Goal: Task Accomplishment & Management: Manage account settings

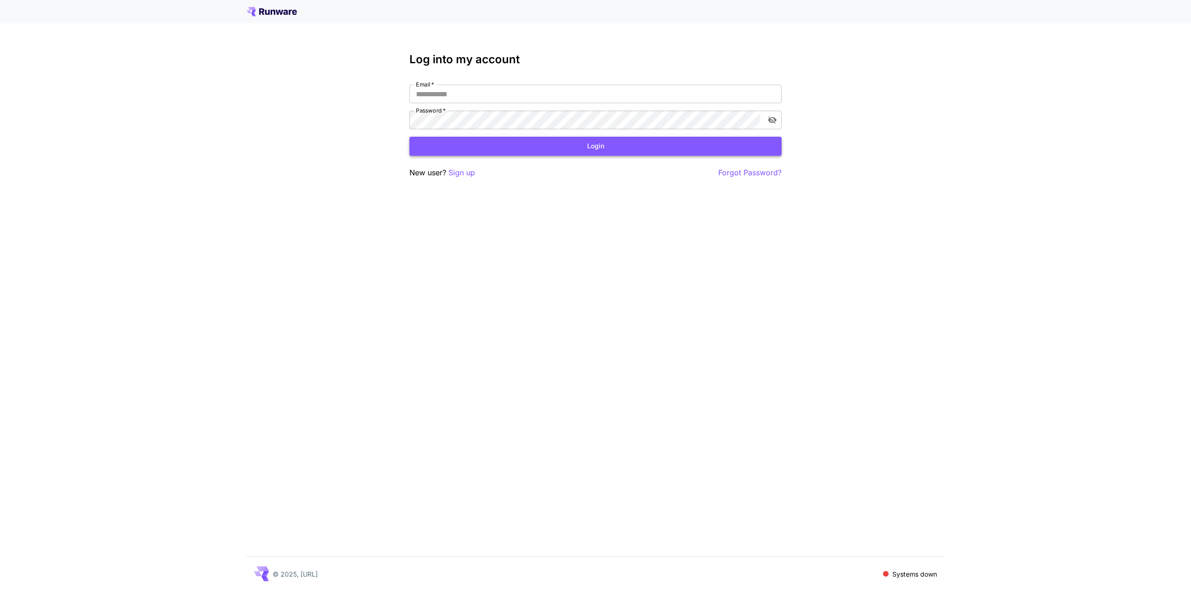
type input "**********"
click at [592, 143] on button "Login" at bounding box center [595, 146] width 372 height 19
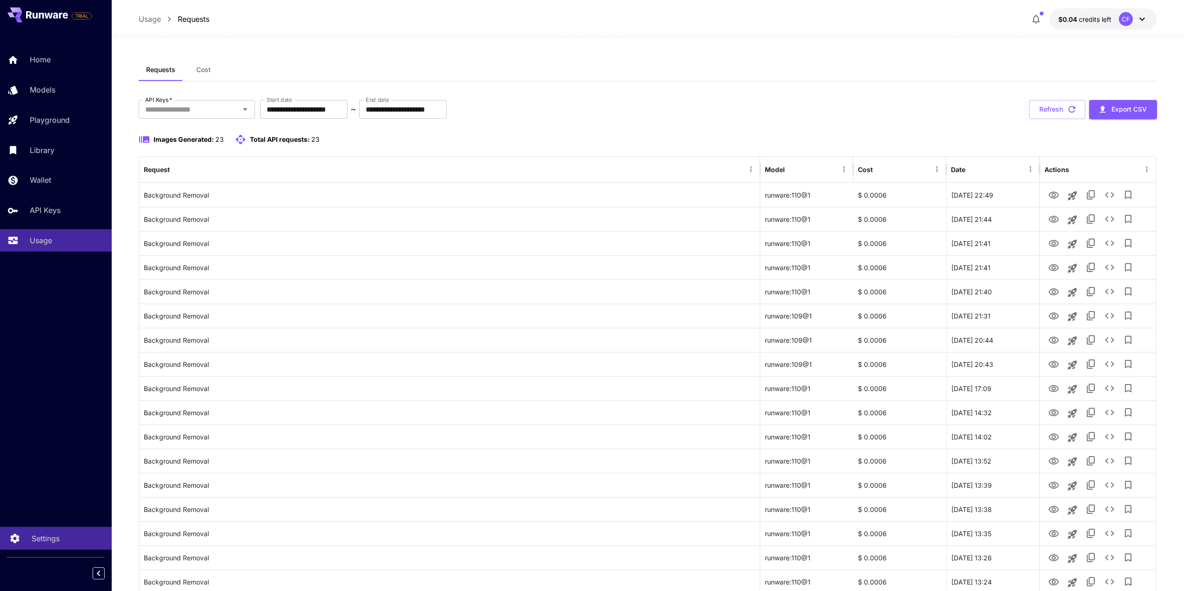
click at [53, 540] on p "Settings" at bounding box center [46, 538] width 28 height 11
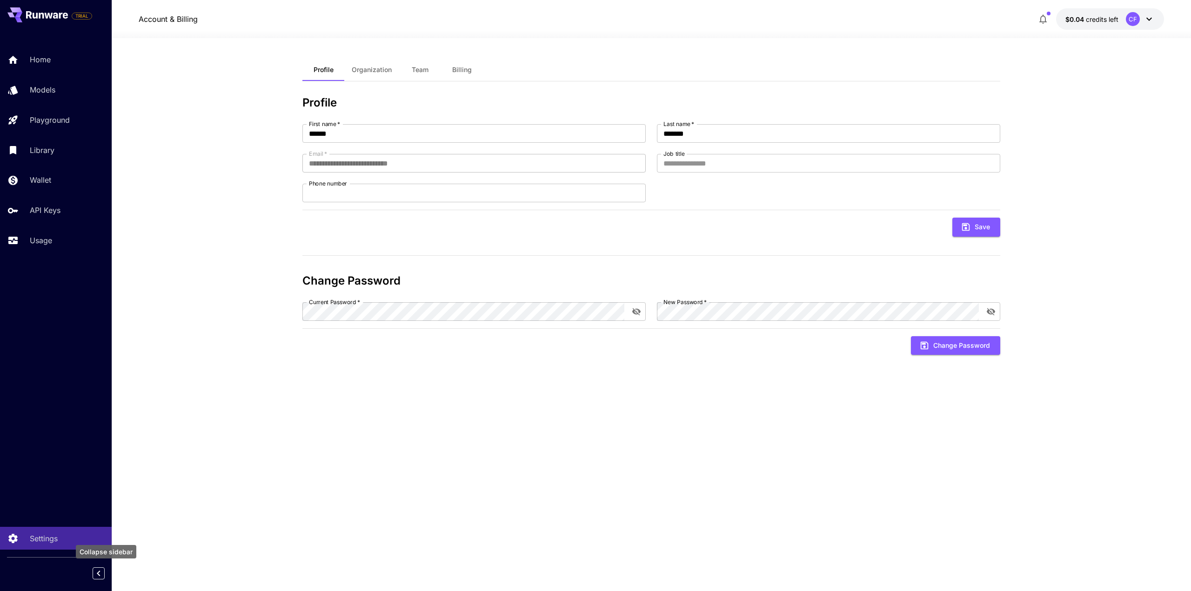
click at [94, 571] on icon "Collapse sidebar" at bounding box center [98, 573] width 11 height 11
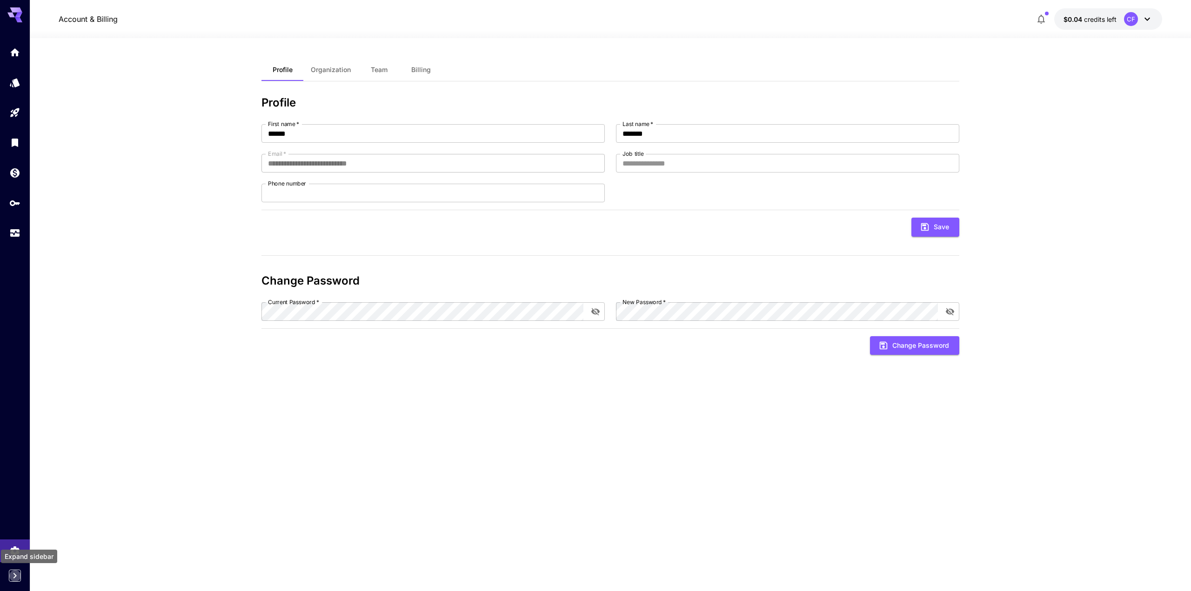
click at [15, 573] on icon "Expand sidebar" at bounding box center [14, 575] width 11 height 11
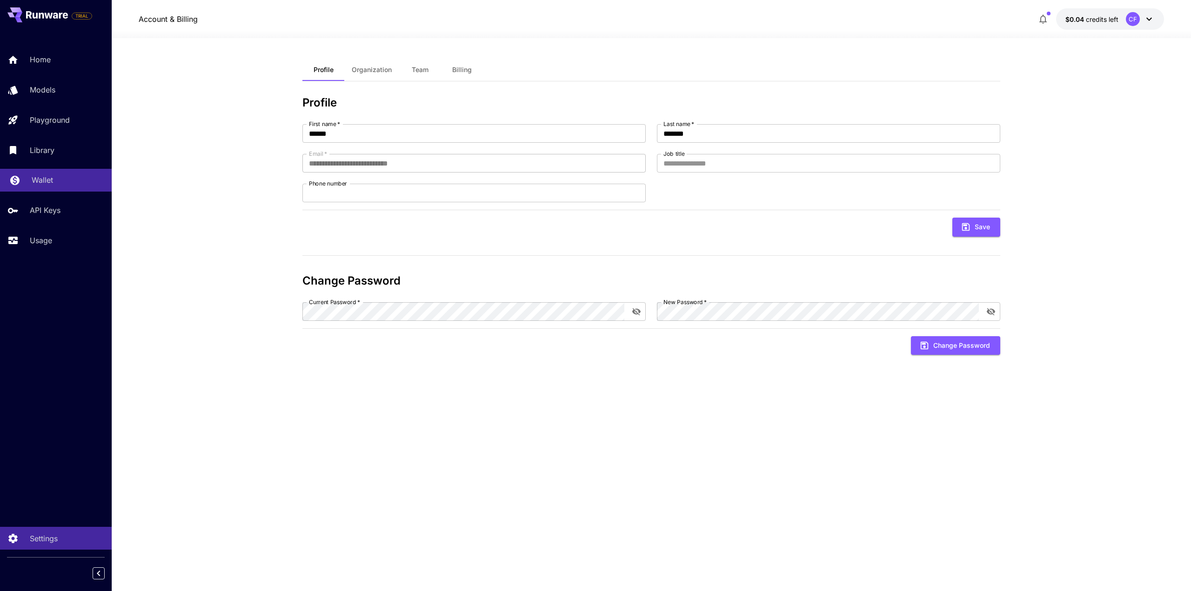
click at [64, 179] on div "Wallet" at bounding box center [68, 179] width 73 height 11
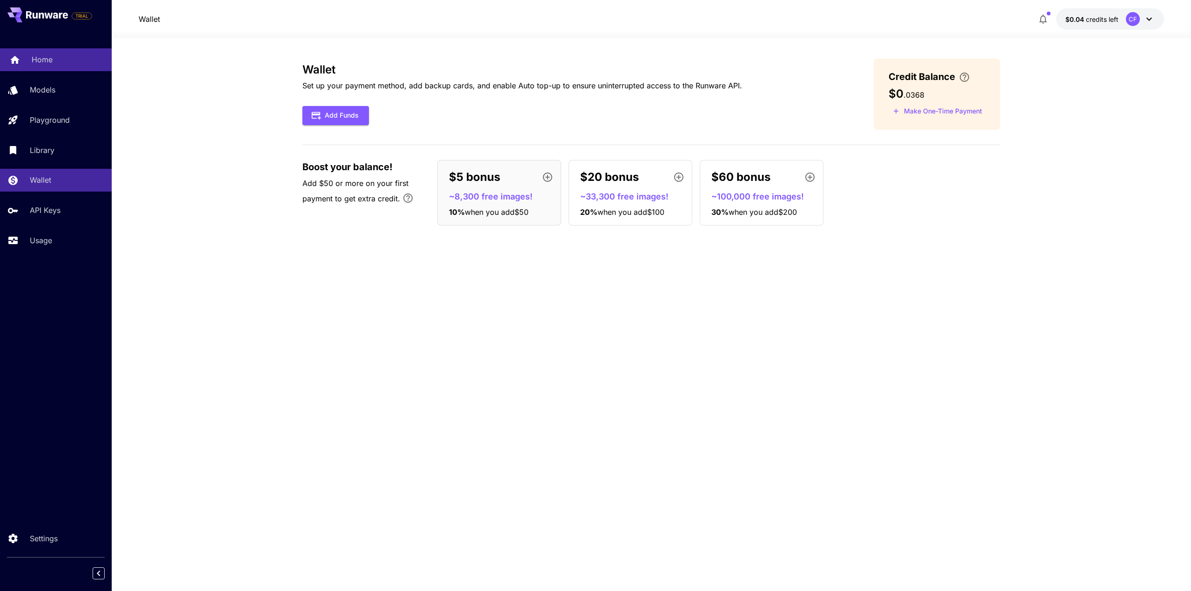
click at [57, 58] on div "Home" at bounding box center [68, 59] width 73 height 11
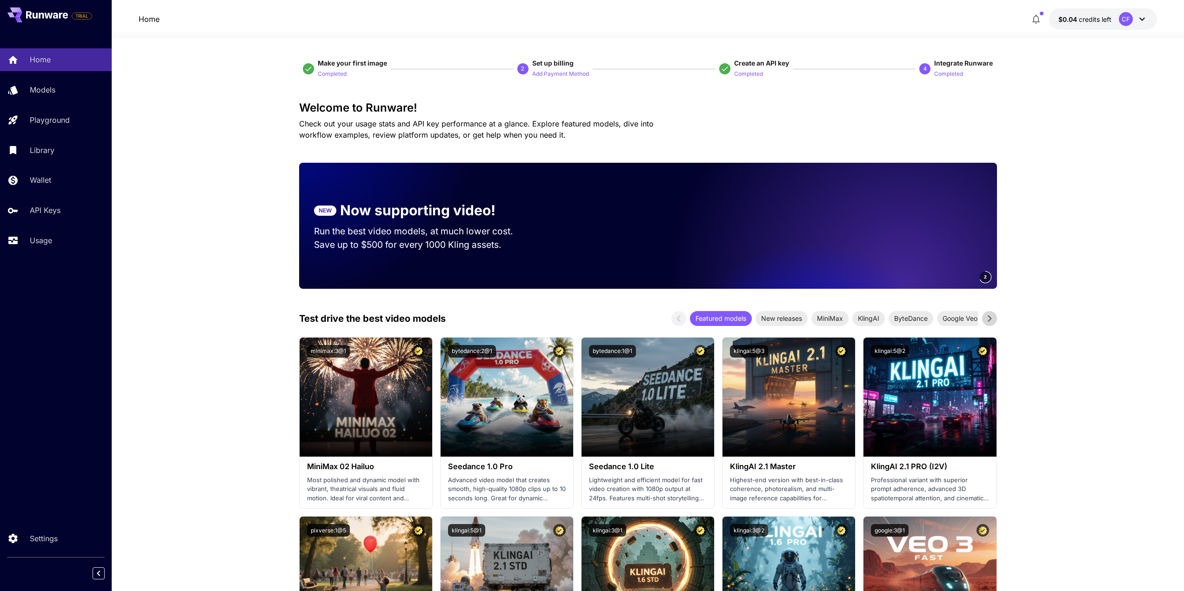
click at [1145, 20] on icon at bounding box center [1141, 18] width 11 height 11
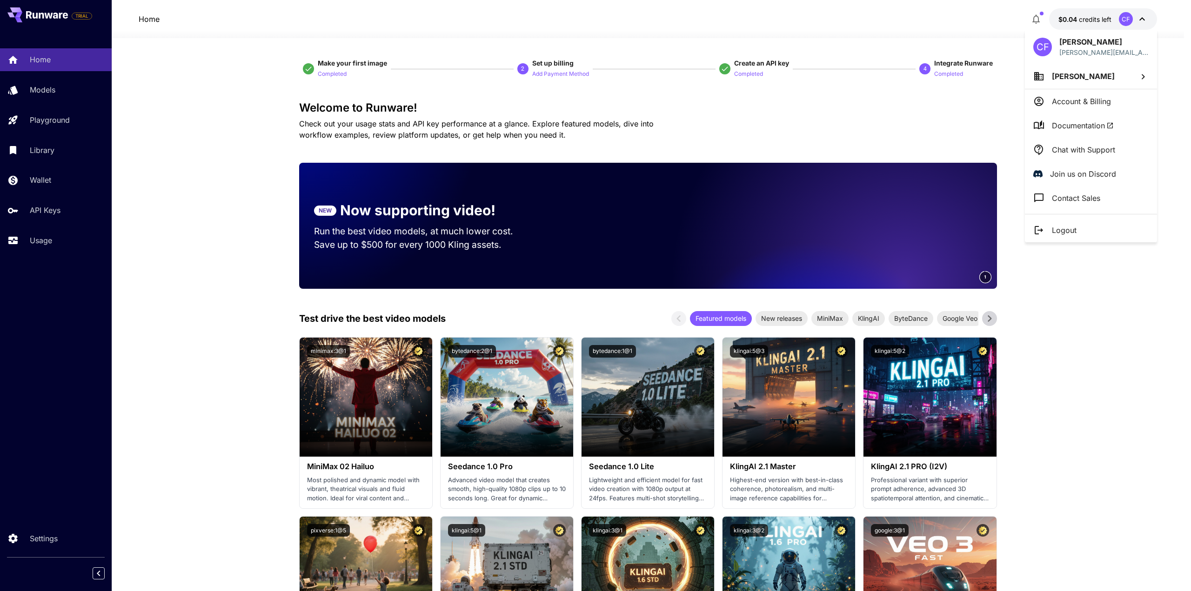
click at [1097, 150] on p "Chat with Support" at bounding box center [1083, 149] width 63 height 11
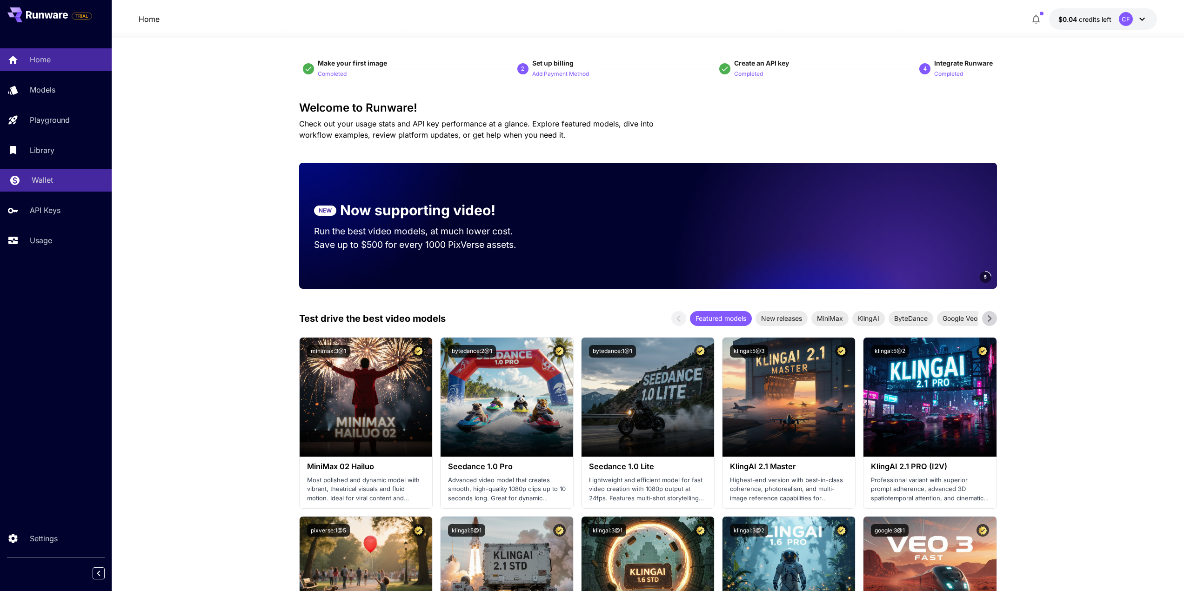
click at [51, 180] on p "Wallet" at bounding box center [42, 179] width 21 height 11
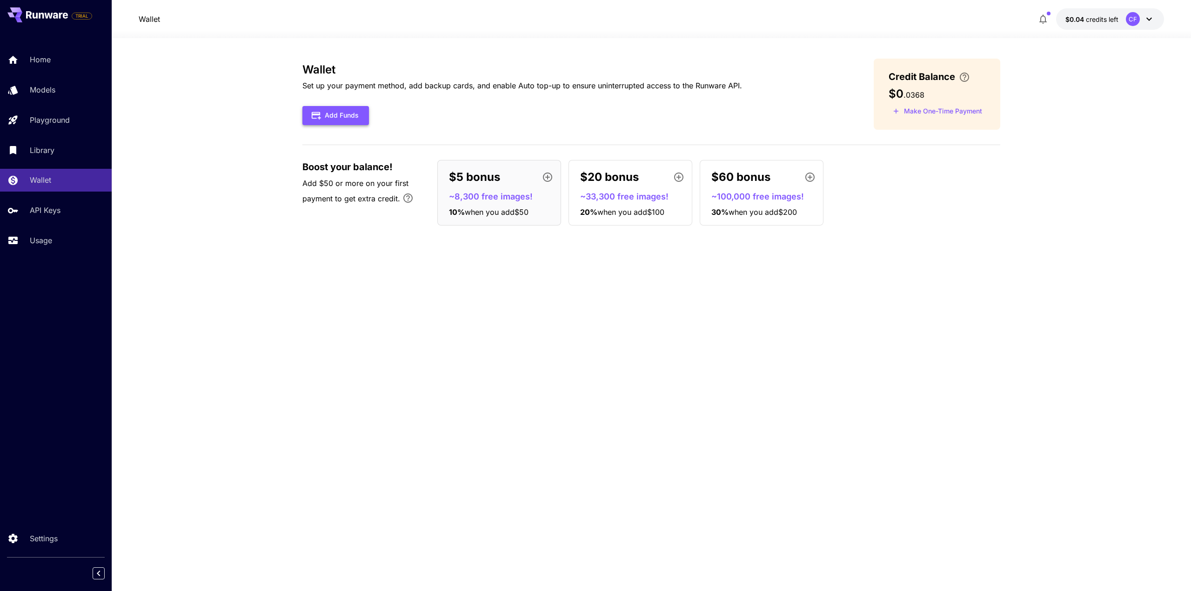
click at [342, 114] on button "Add Funds" at bounding box center [335, 115] width 67 height 19
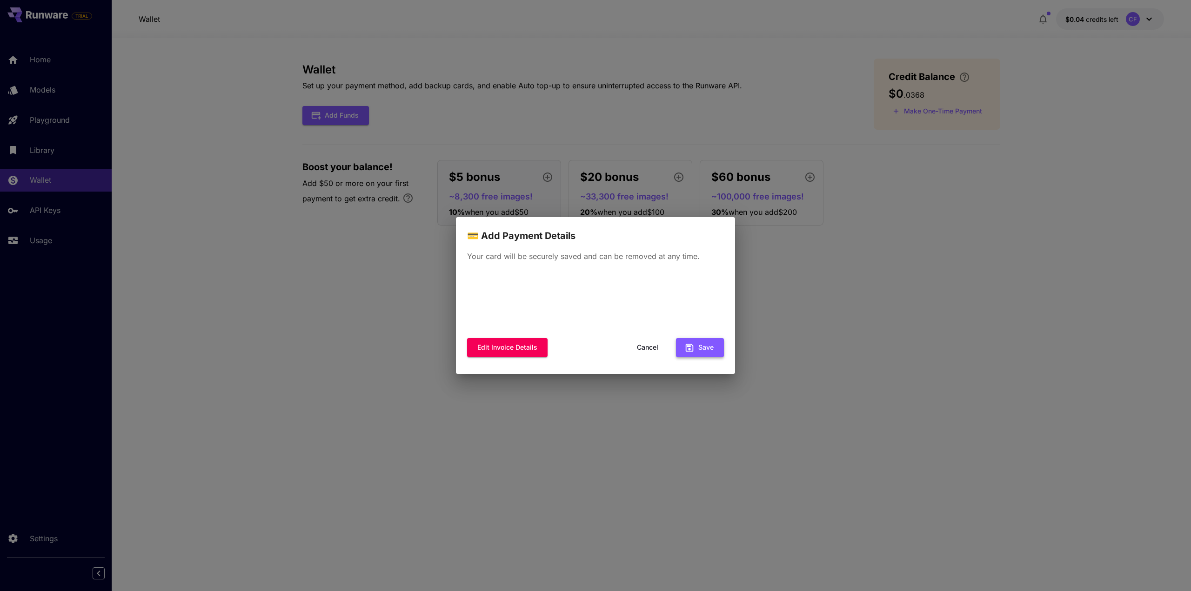
click at [699, 348] on button "Save" at bounding box center [700, 347] width 48 height 19
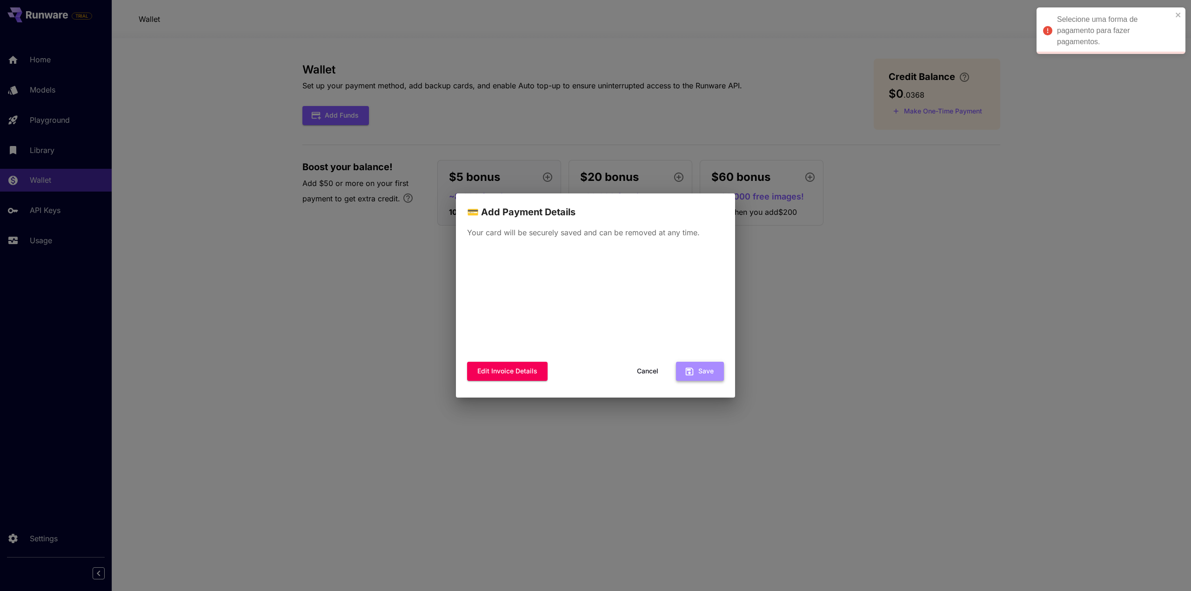
click at [699, 374] on button "Save" at bounding box center [700, 371] width 48 height 19
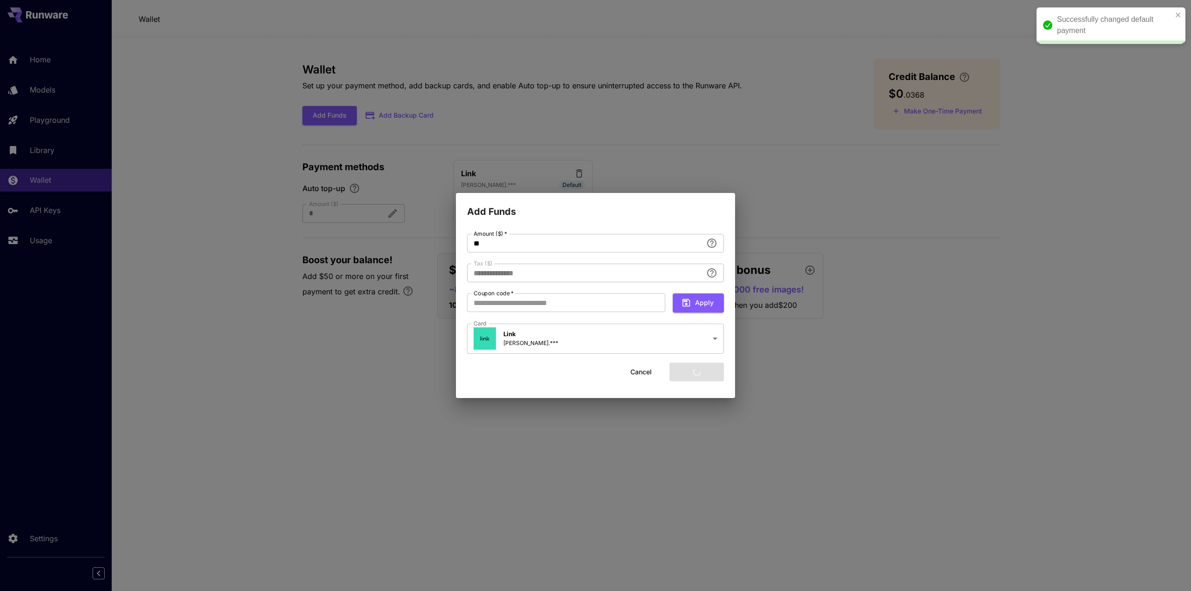
type input "****"
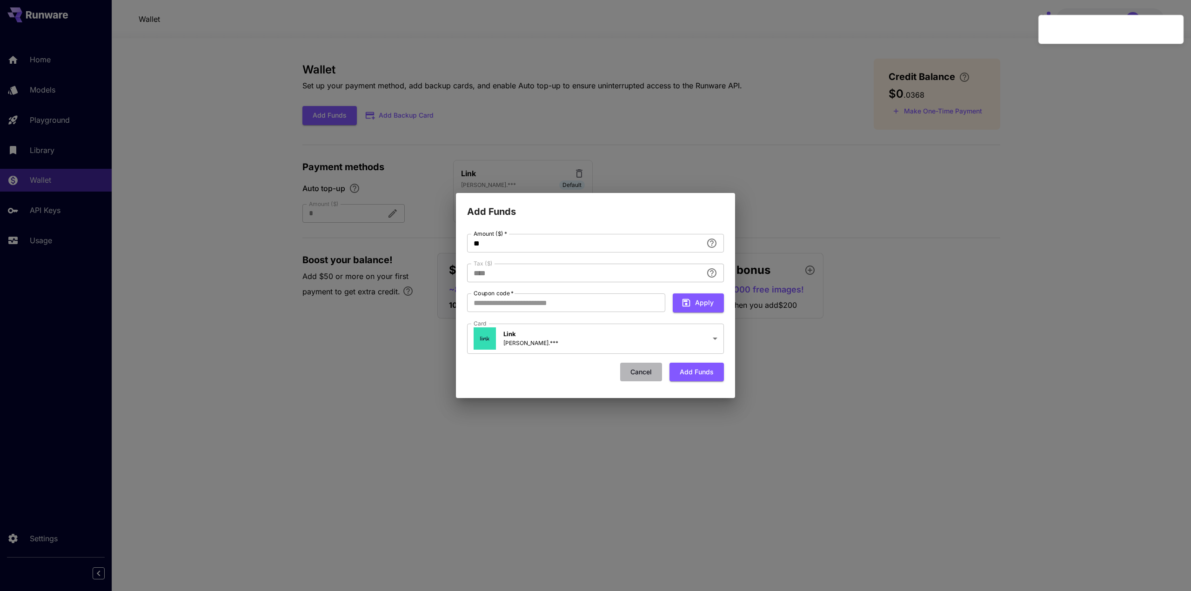
click at [639, 372] on button "Cancel" at bounding box center [641, 372] width 42 height 19
